Goal: Task Accomplishment & Management: Use online tool/utility

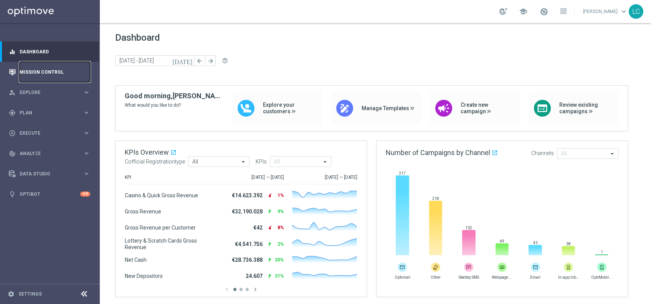
click at [22, 66] on link "Mission Control" at bounding box center [55, 72] width 71 height 20
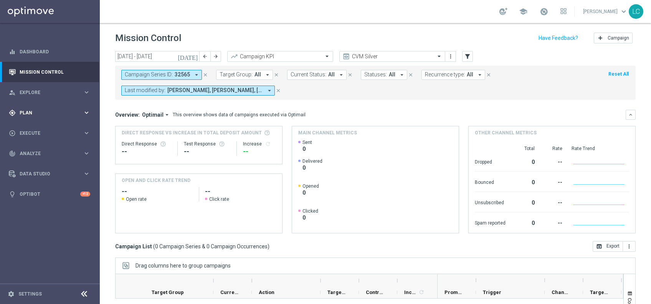
click at [36, 112] on span "Plan" at bounding box center [51, 112] width 63 height 5
click at [29, 129] on link "Target Groups" at bounding box center [50, 128] width 60 height 6
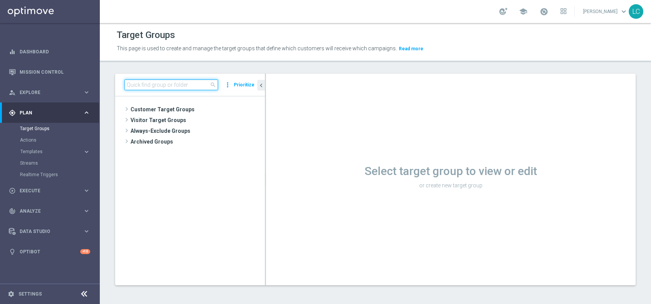
click at [178, 84] on input at bounding box center [171, 84] width 94 height 11
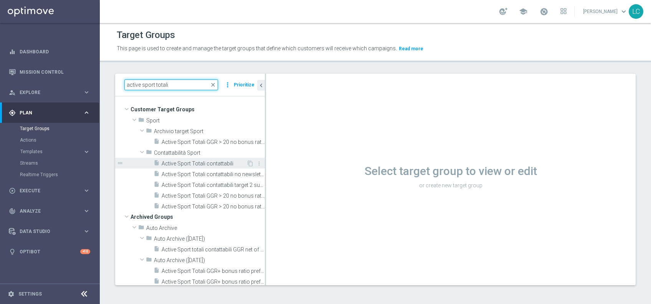
type input "active sport totali"
click at [201, 166] on span "Active Sport Totali contattabili" at bounding box center [204, 163] width 85 height 7
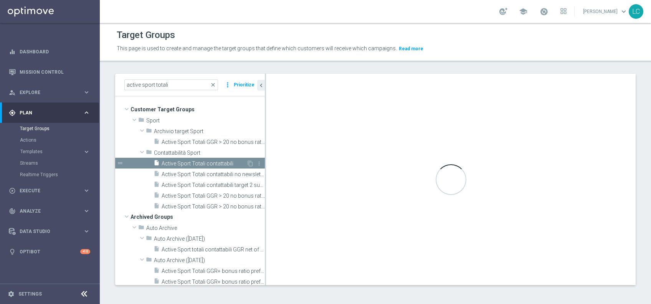
click at [206, 162] on span "Active Sport Totali contattabili" at bounding box center [204, 163] width 85 height 7
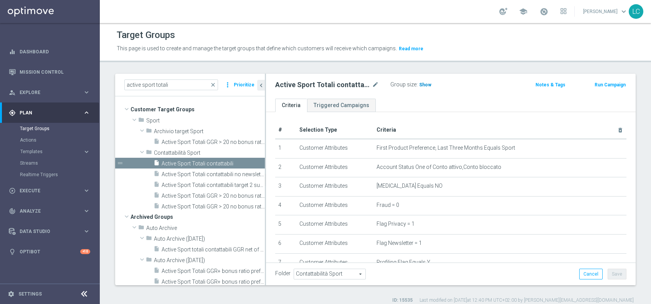
click at [419, 85] on span "Show" at bounding box center [425, 84] width 12 height 5
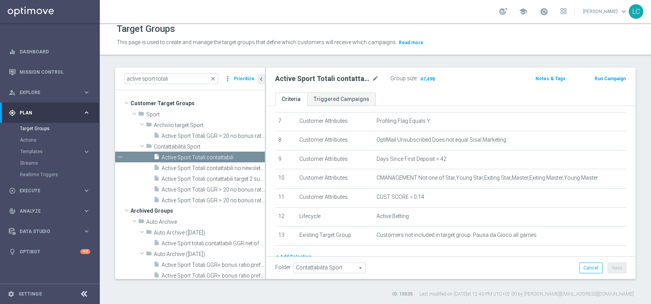
scroll to position [134, 0]
click at [216, 78] on span "close" at bounding box center [213, 79] width 6 height 6
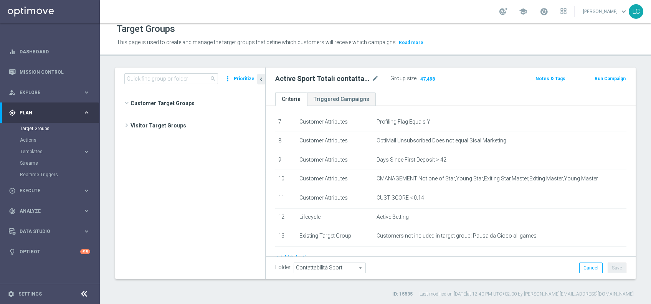
scroll to position [24016, 0]
